Goal: Transaction & Acquisition: Purchase product/service

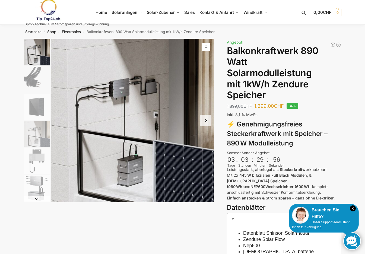
click at [206, 123] on button "Next slide" at bounding box center [205, 120] width 11 height 11
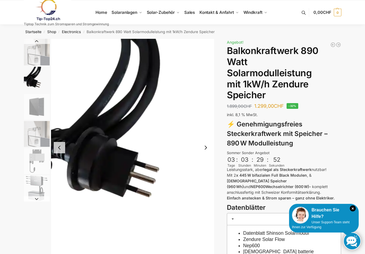
click at [58, 151] on button "Previous slide" at bounding box center [59, 147] width 11 height 11
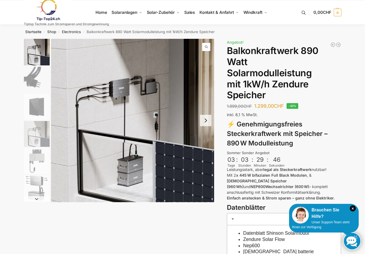
click at [58, 151] on img "1 / 6" at bounding box center [133, 121] width 164 height 164
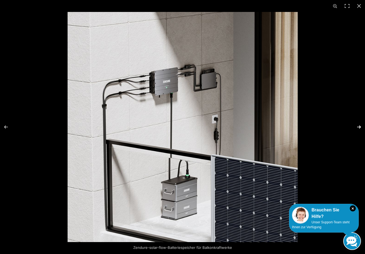
click at [358, 126] on button "Next (arrow right)" at bounding box center [355, 127] width 19 height 27
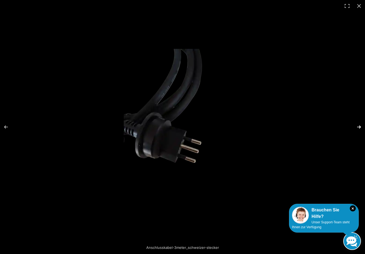
click at [358, 126] on button "Next (arrow right)" at bounding box center [355, 127] width 19 height 27
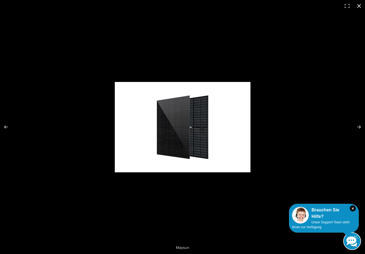
click at [359, 7] on button "Close (Esc)" at bounding box center [360, 6] width 12 height 12
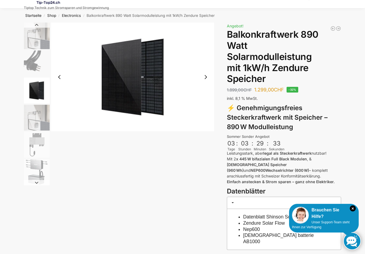
scroll to position [15, 0]
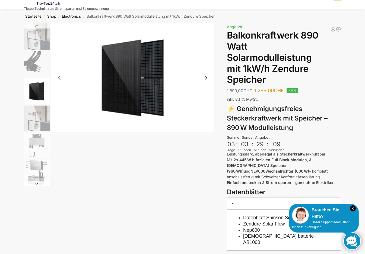
click at [204, 80] on button "Next slide" at bounding box center [205, 77] width 11 height 11
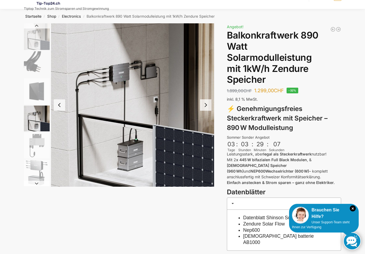
click at [61, 104] on button "Previous slide" at bounding box center [59, 104] width 11 height 11
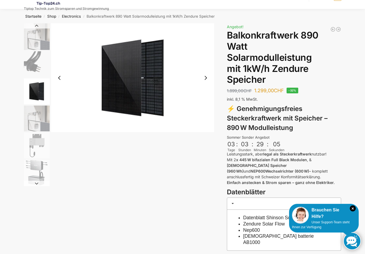
click at [38, 117] on img "4 / 6" at bounding box center [37, 119] width 26 height 26
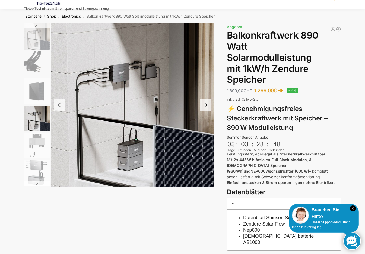
click at [205, 106] on button "Next slide" at bounding box center [205, 104] width 11 height 11
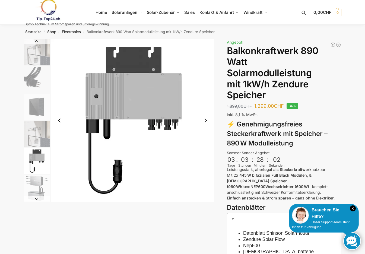
scroll to position [0, 0]
click at [36, 62] on img "1 / 6" at bounding box center [37, 52] width 26 height 27
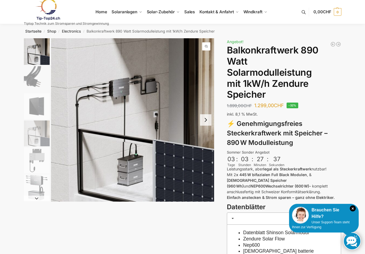
scroll to position [2, 0]
